Goal: Information Seeking & Learning: Understand process/instructions

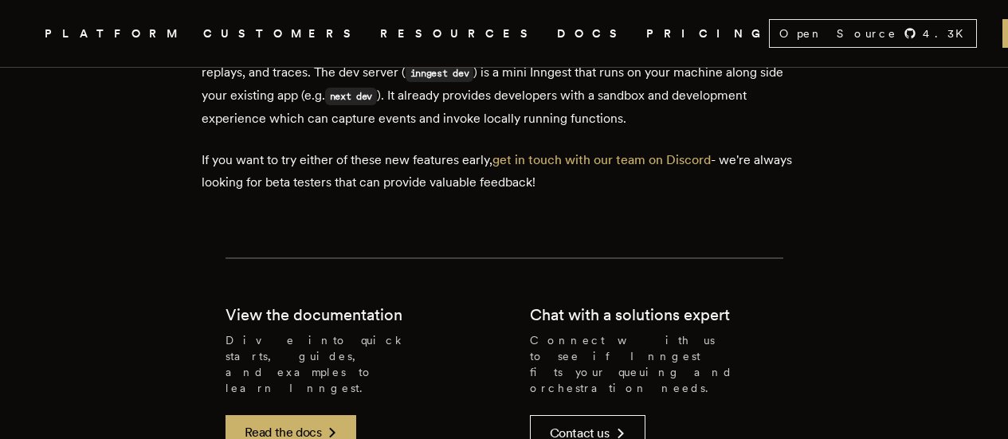
scroll to position [3188, 0]
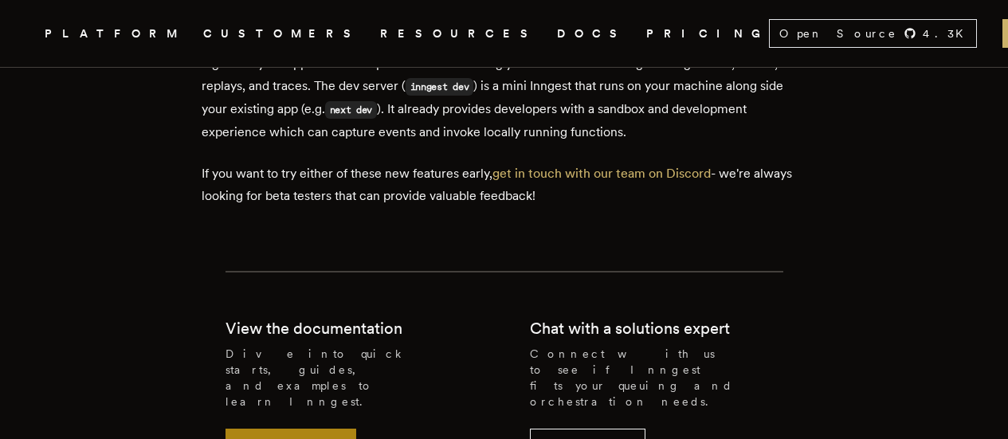
click at [326, 429] on link "Read the docs" at bounding box center [292, 446] width 132 height 35
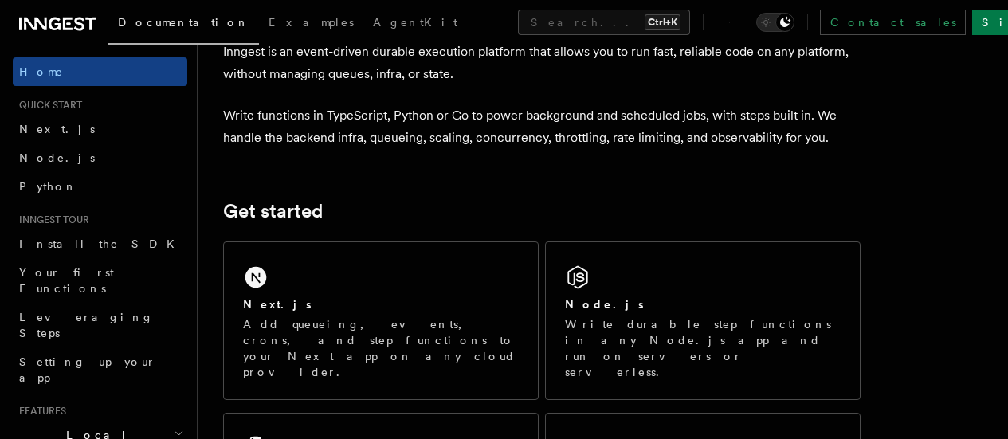
scroll to position [91, 0]
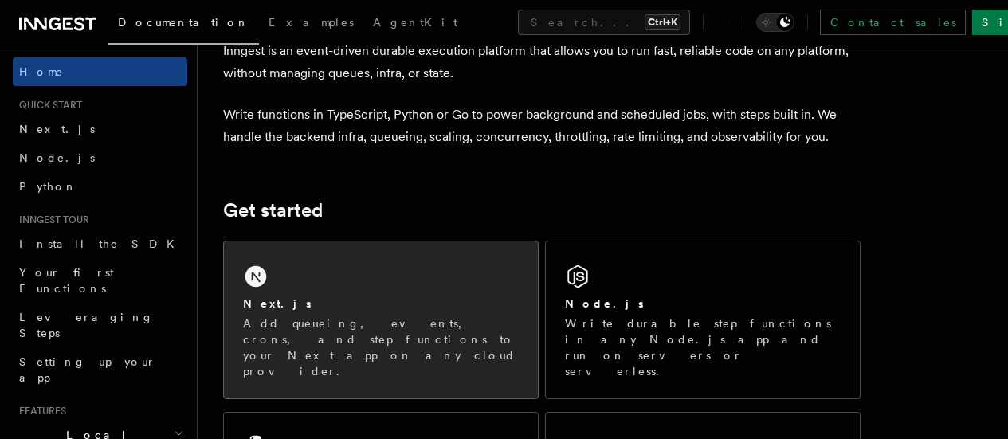
click at [325, 314] on div "Next.js Add queueing, events, crons, and step functions to your Next app on any…" at bounding box center [381, 319] width 314 height 157
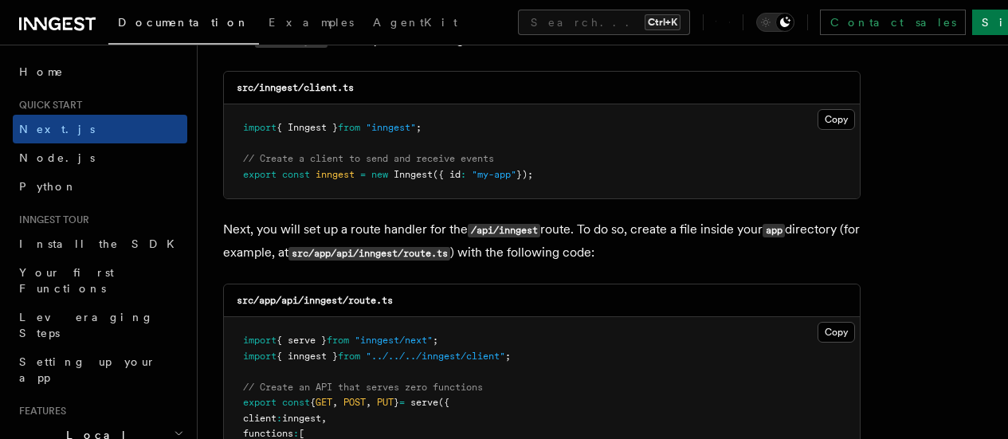
scroll to position [2087, 0]
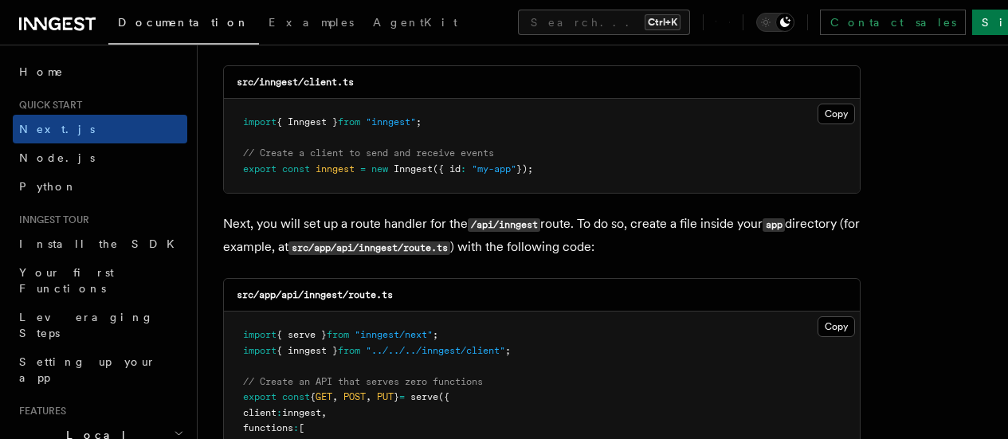
click at [454, 108] on pre "import { Inngest } from "inngest" ; // Create a client to send and receive even…" at bounding box center [542, 146] width 636 height 94
copy code "import { Inngest } from "inngest" ;"
click at [360, 163] on span at bounding box center [358, 168] width 6 height 11
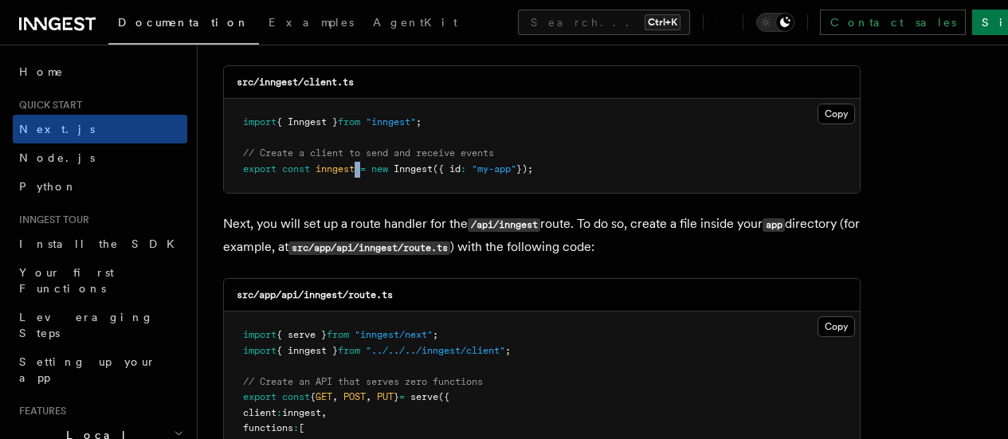
click at [360, 163] on span at bounding box center [358, 168] width 6 height 11
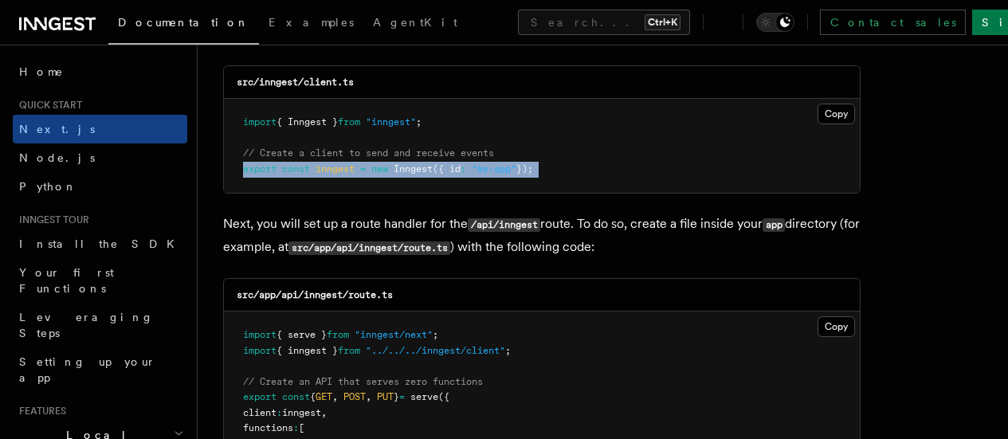
click at [360, 163] on span at bounding box center [358, 168] width 6 height 11
copy code "export const inngest = new Inngest ({ id : "my-app" });"
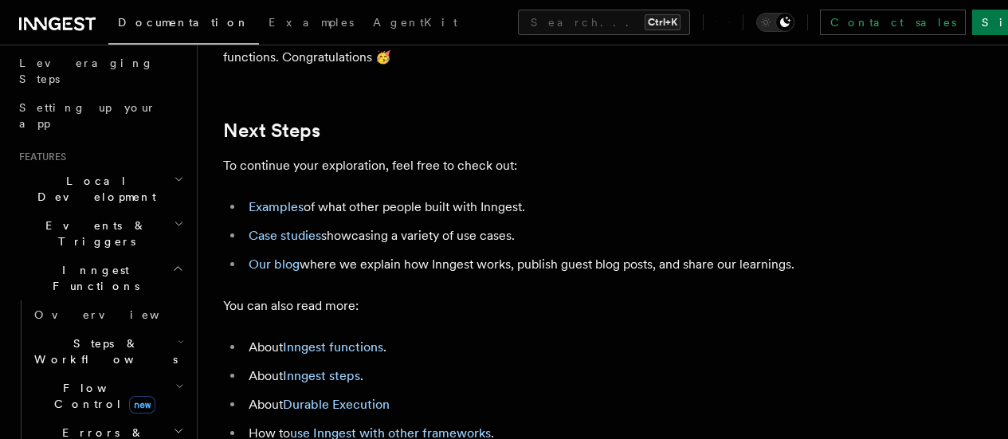
scroll to position [256, 0]
click at [140, 210] on h2 "Events & Triggers" at bounding box center [100, 232] width 175 height 45
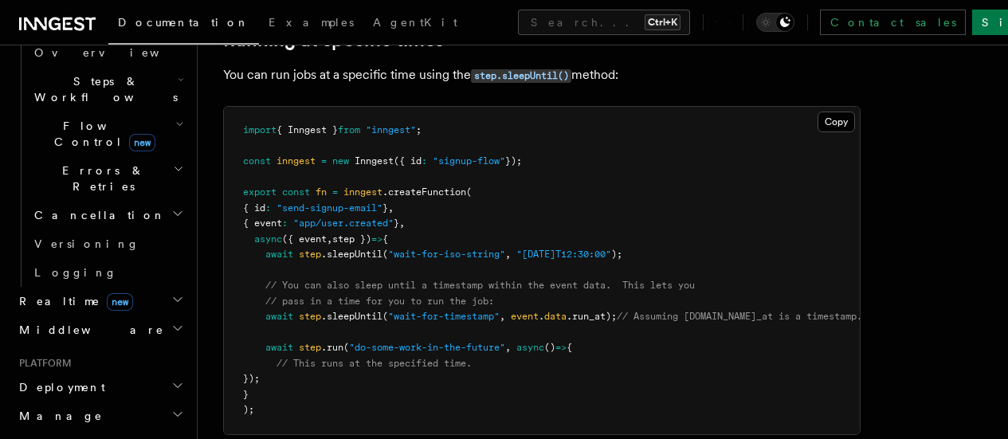
scroll to position [1299, 0]
click at [102, 400] on h2 "Manage" at bounding box center [100, 414] width 175 height 29
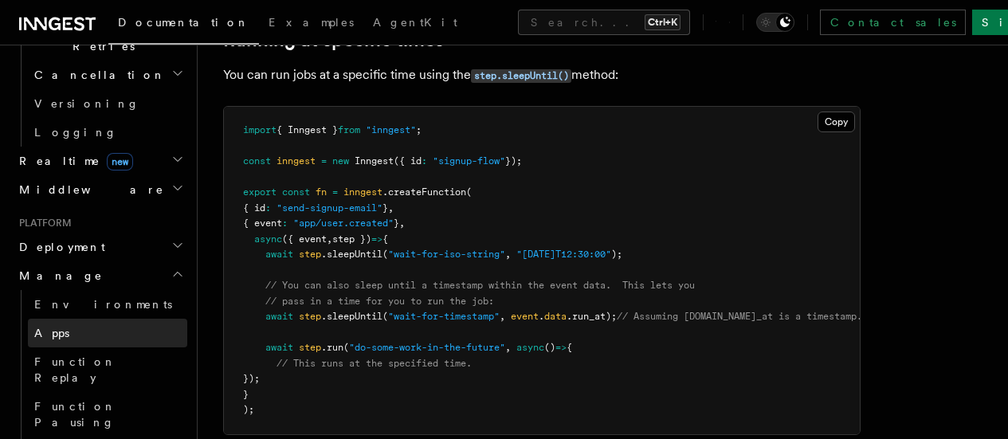
scroll to position [1436, 0]
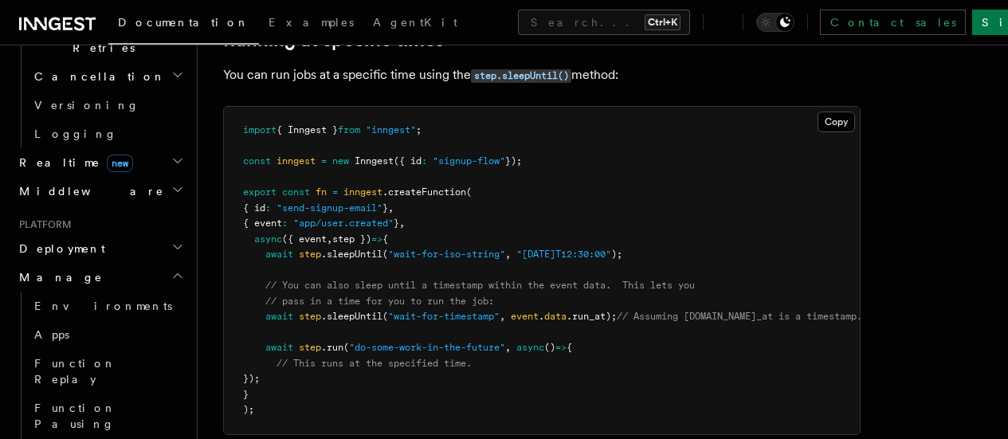
click at [518, 26] on button "Search... Ctrl+K" at bounding box center [604, 23] width 172 height 26
click at [269, 20] on span "Examples" at bounding box center [311, 22] width 85 height 13
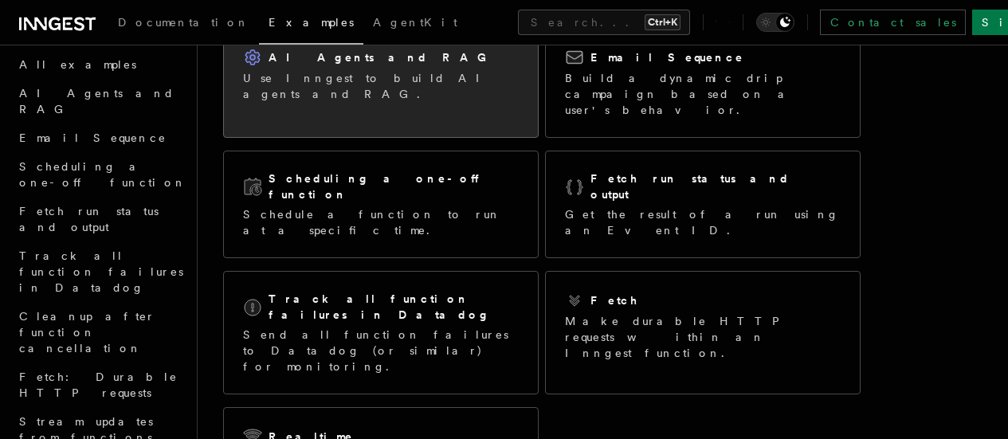
scroll to position [151, 0]
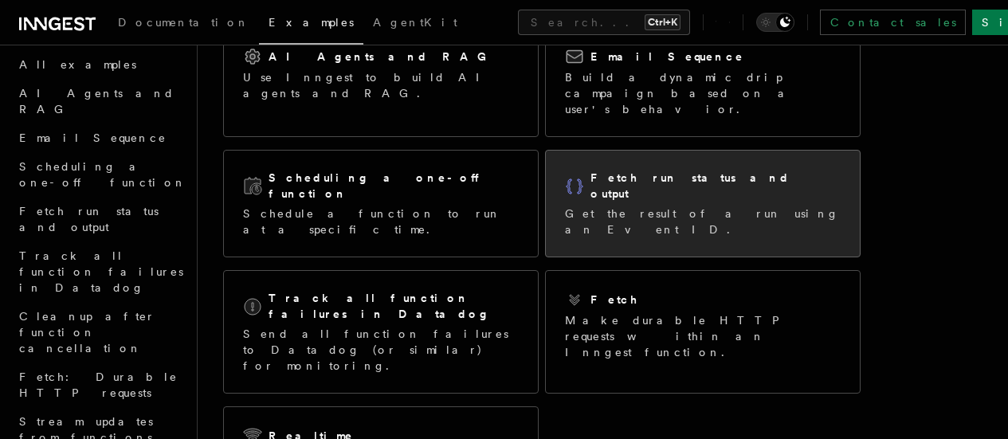
click at [616, 206] on p "Get the result of a run using an Event ID." at bounding box center [703, 222] width 276 height 32
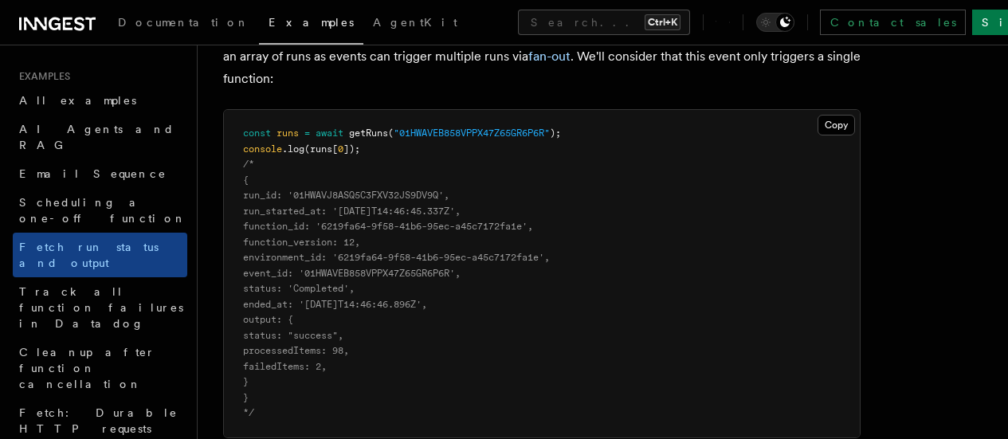
scroll to position [1375, 0]
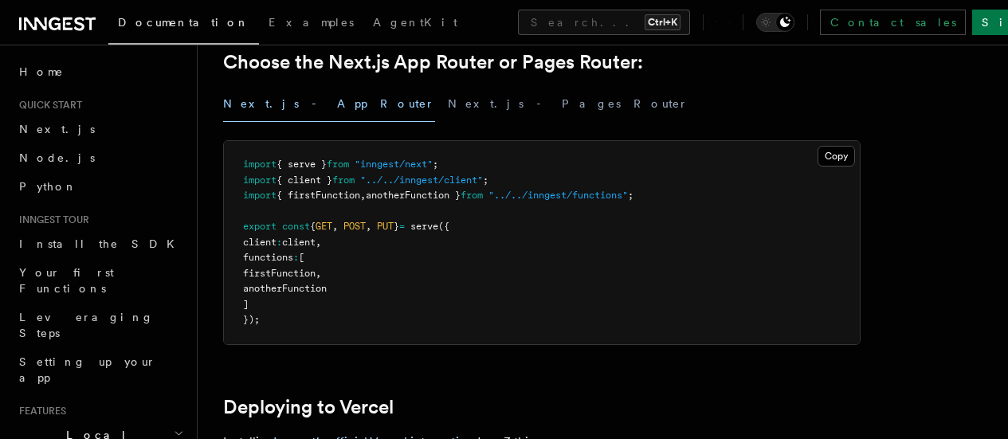
scroll to position [410, 0]
click at [448, 116] on button "Next.js - Pages Router" at bounding box center [568, 103] width 241 height 36
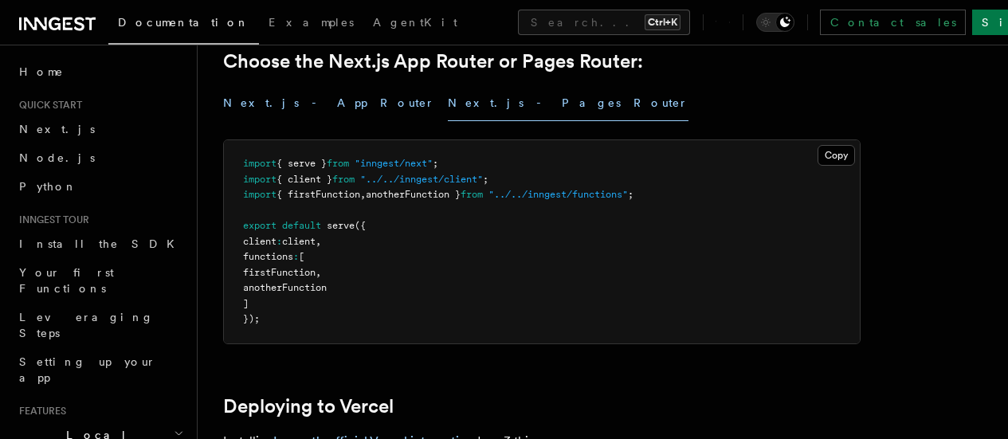
click at [286, 121] on button "Next.js - App Router" at bounding box center [329, 103] width 212 height 36
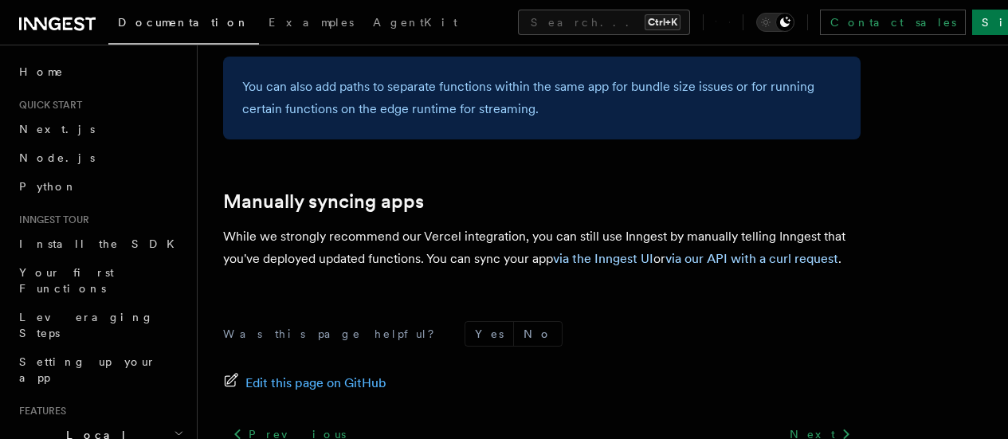
scroll to position [2845, 0]
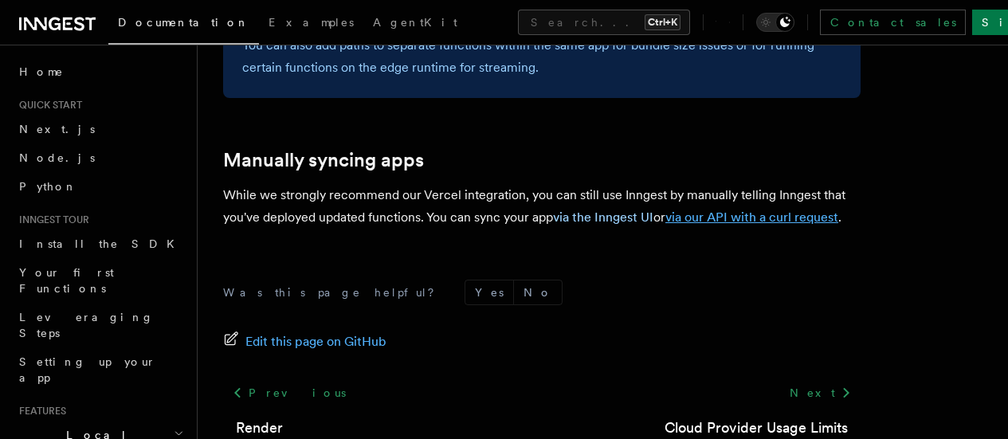
click at [764, 210] on link "via our API with a curl request" at bounding box center [752, 217] width 173 height 15
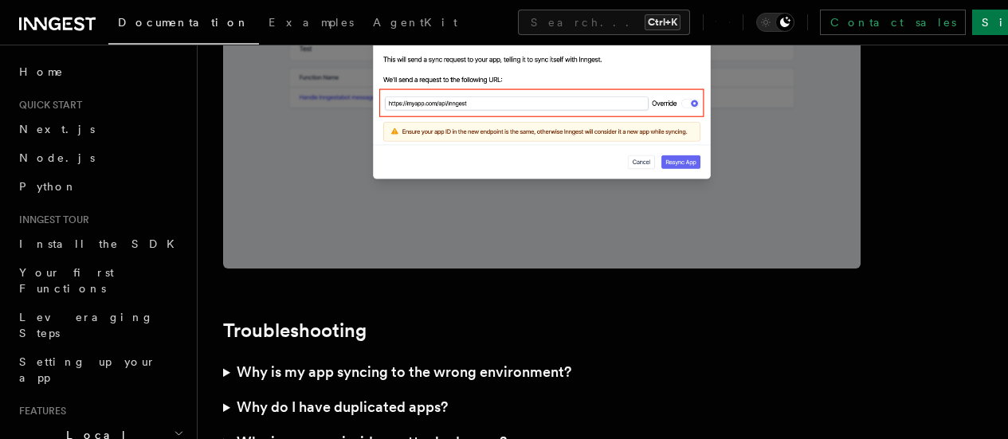
scroll to position [4706, 0]
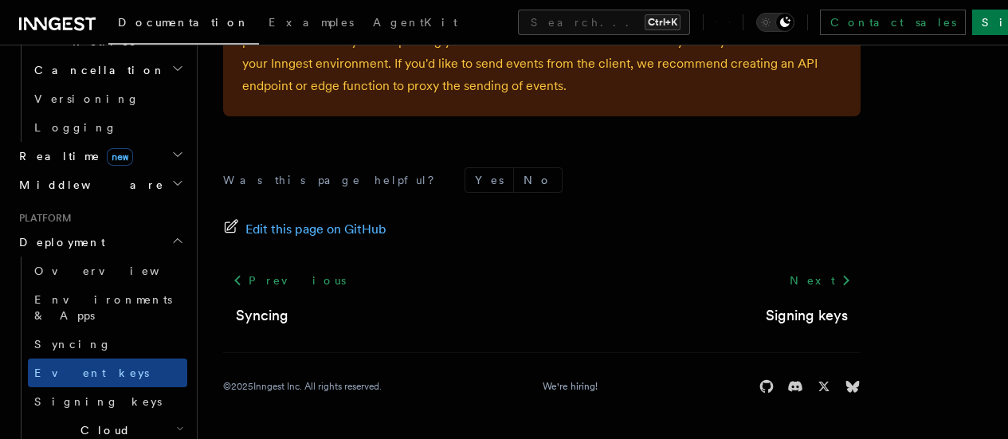
scroll to position [662, 0]
click at [174, 415] on h2 "Cloud Providers Setup" at bounding box center [107, 445] width 159 height 61
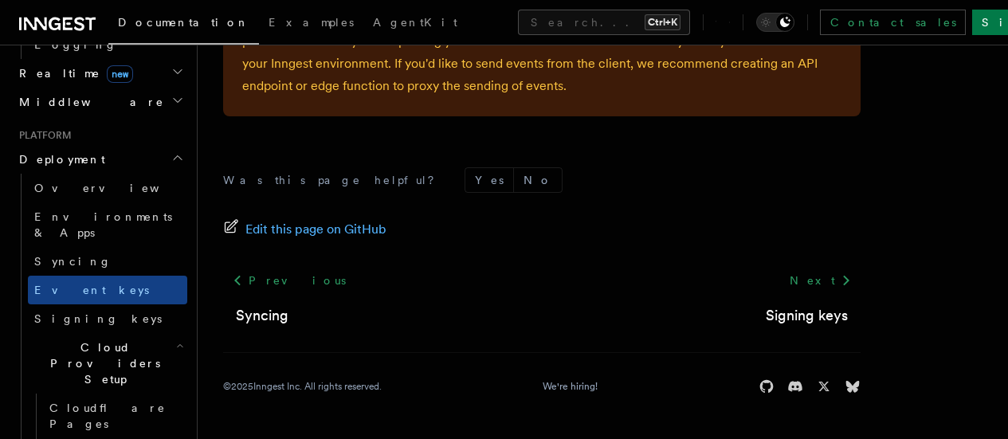
scroll to position [747, 0]
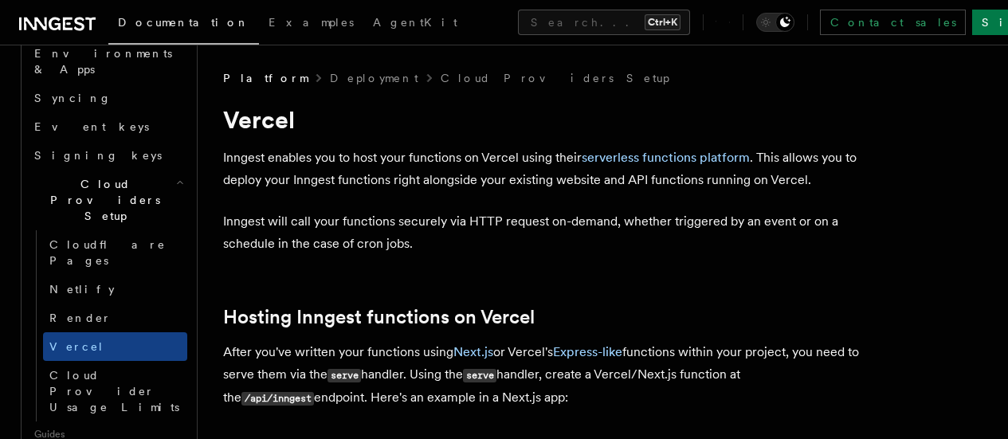
scroll to position [912, 0]
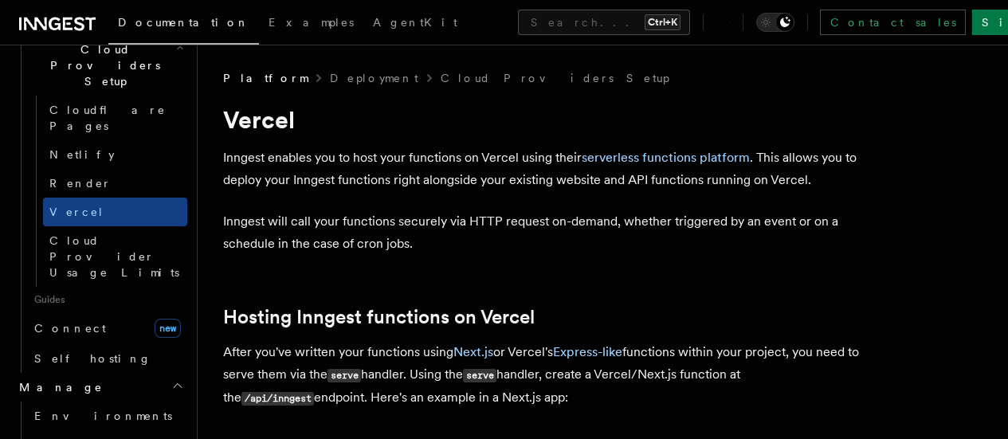
scroll to position [1046, 0]
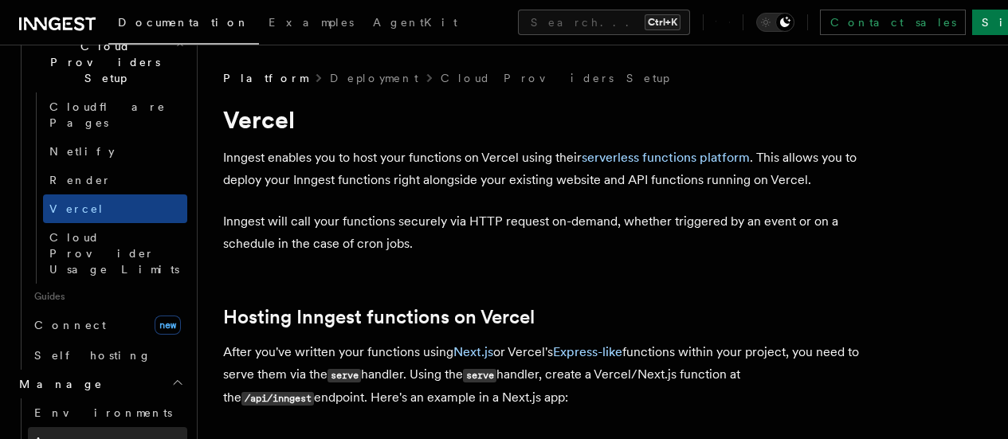
click at [103, 427] on link "Apps" at bounding box center [107, 441] width 159 height 29
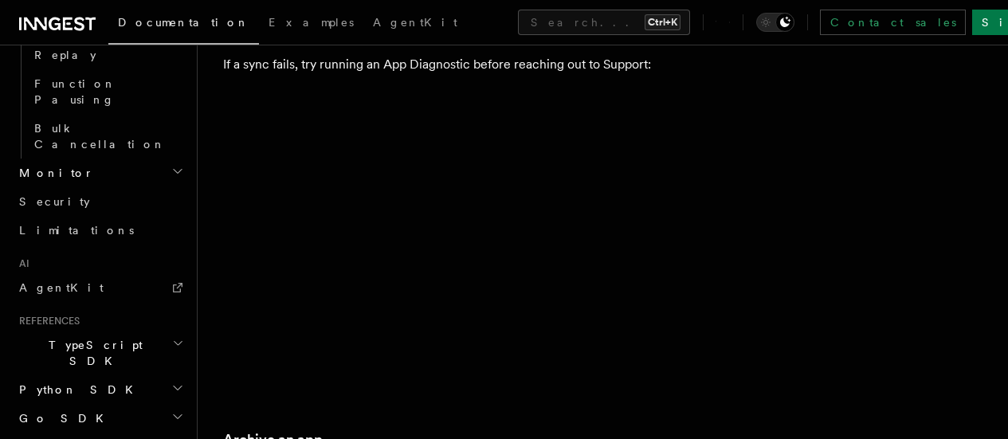
scroll to position [2509, 0]
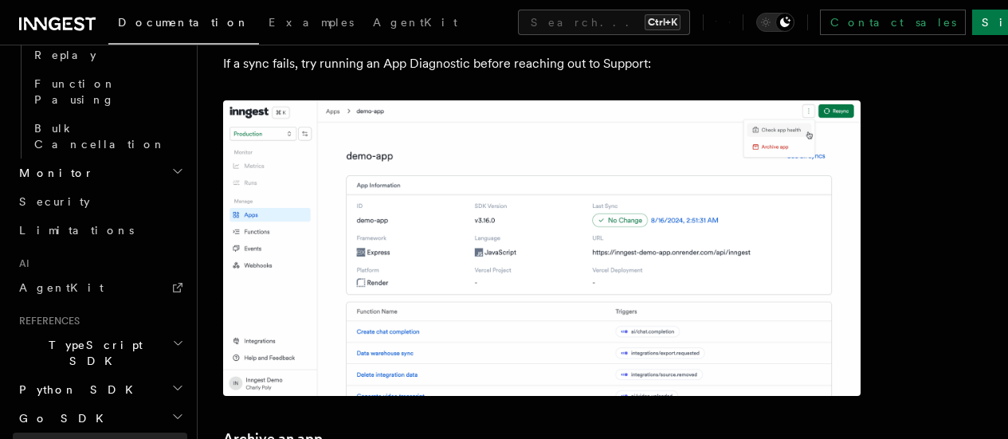
click at [94, 433] on link "REST API" at bounding box center [100, 447] width 175 height 29
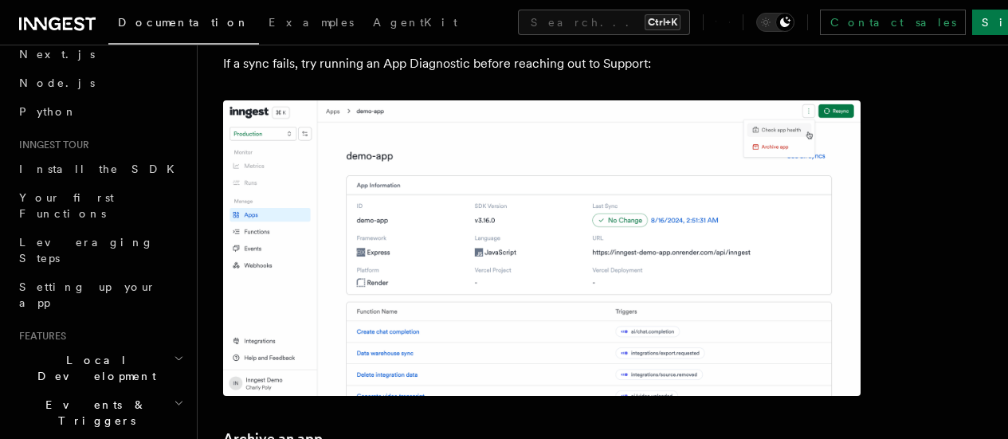
scroll to position [69, 0]
